Goal: Information Seeking & Learning: Learn about a topic

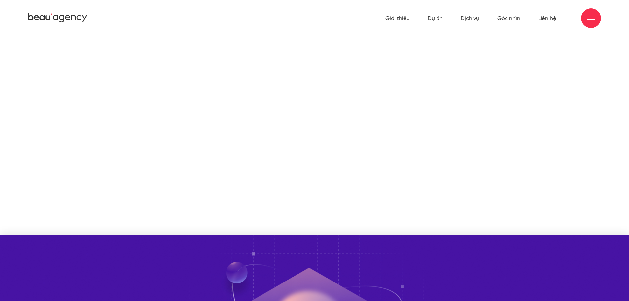
scroll to position [1430, 0]
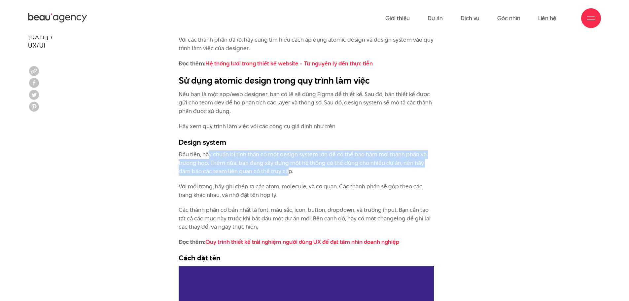
drag, startPoint x: 229, startPoint y: 159, endPoint x: 321, endPoint y: 183, distance: 94.9
click at [318, 181] on div "Một design system tốt là nền tảng để bất kỳ dự án nào thành công. Giờ đây, phươ…" at bounding box center [306, 257] width 255 height 2074
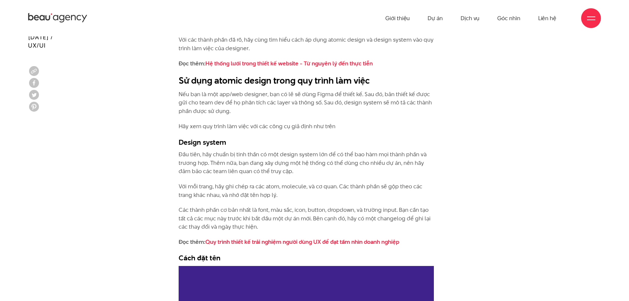
click at [347, 196] on p "Với mỗi trang, hãy ghi chép ra các atom, molecule, và cơ quan. Các thành phần s…" at bounding box center [306, 190] width 255 height 17
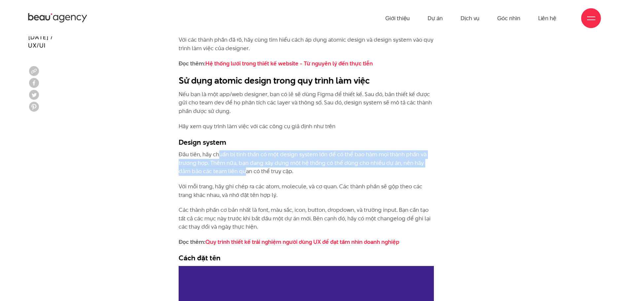
drag, startPoint x: 220, startPoint y: 157, endPoint x: 246, endPoint y: 169, distance: 29.0
click at [246, 169] on p "Đầu tiên, hãy chuẩn bị tinh thần có một design system lớn để có thể bao hàm mọi…" at bounding box center [306, 162] width 255 height 25
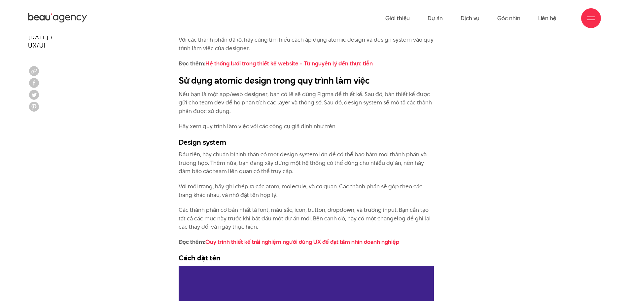
click at [271, 178] on div "Một design system tốt là nền tảng để bất kỳ dự án nào thành công. Giờ đây, phươ…" at bounding box center [306, 257] width 255 height 2074
drag, startPoint x: 280, startPoint y: 186, endPoint x: 308, endPoint y: 187, distance: 27.8
click at [308, 187] on p "Với mỗi trang, hãy ghi chép ra các atom, molecule, và cơ quan. Các thành phần s…" at bounding box center [306, 190] width 255 height 17
drag, startPoint x: 302, startPoint y: 187, endPoint x: 286, endPoint y: 187, distance: 16.2
click at [301, 187] on p "Với mỗi trang, hãy ghi chép ra các atom, molecule, và cơ quan. Các thành phần s…" at bounding box center [306, 190] width 255 height 17
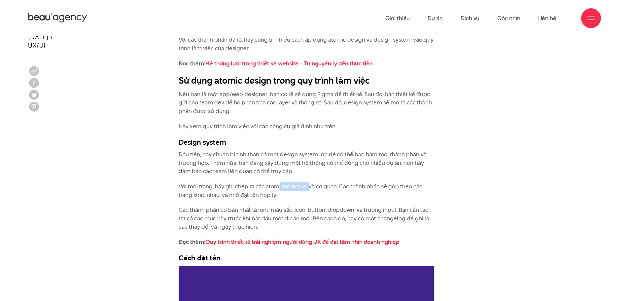
click at [280, 185] on p "Với mỗi trang, hãy ghi chép ra các atom, molecule, và cơ quan. Các thành phần s…" at bounding box center [306, 190] width 255 height 17
drag, startPoint x: 285, startPoint y: 185, endPoint x: 305, endPoint y: 184, distance: 20.5
click at [305, 184] on p "Với mỗi trang, hãy ghi chép ra các atom, molecule, và cơ quan. Các thành phần s…" at bounding box center [306, 190] width 255 height 17
copy p "molecule"
click at [297, 163] on p "Đầu tiên, hãy chuẩn bị tinh thần có một design system lớn để có thể bao hàm mọi…" at bounding box center [306, 162] width 255 height 25
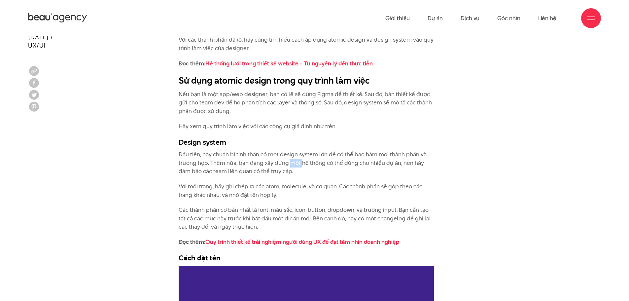
click at [297, 163] on p "Đầu tiên, hãy chuẩn bị tinh thần có một design system lớn để có thể bao hàm mọi…" at bounding box center [306, 162] width 255 height 25
click at [297, 162] on p "Đầu tiên, hãy chuẩn bị tinh thần có một design system lớn để có thể bao hàm mọi…" at bounding box center [306, 162] width 255 height 25
